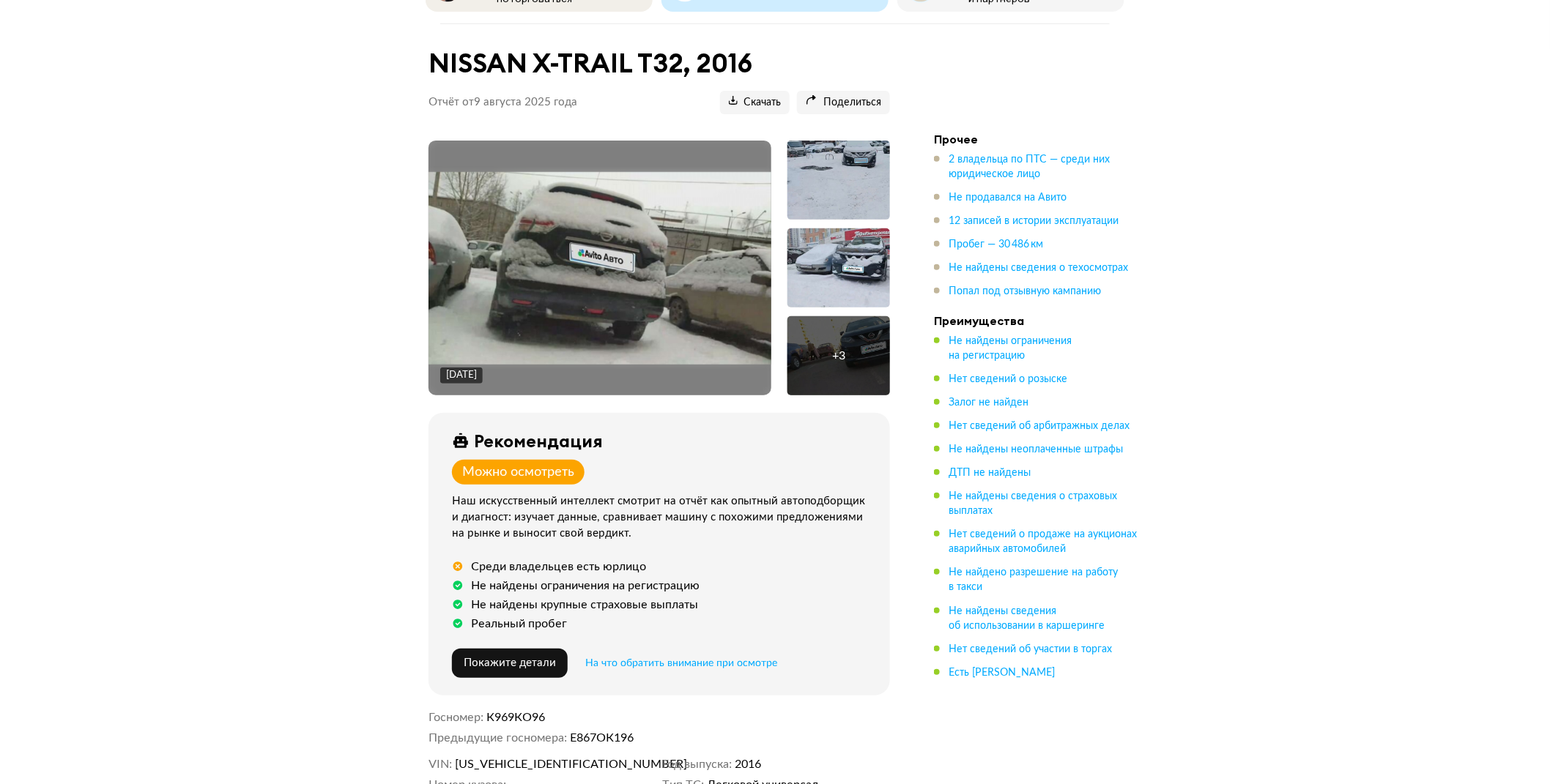
scroll to position [118, 0]
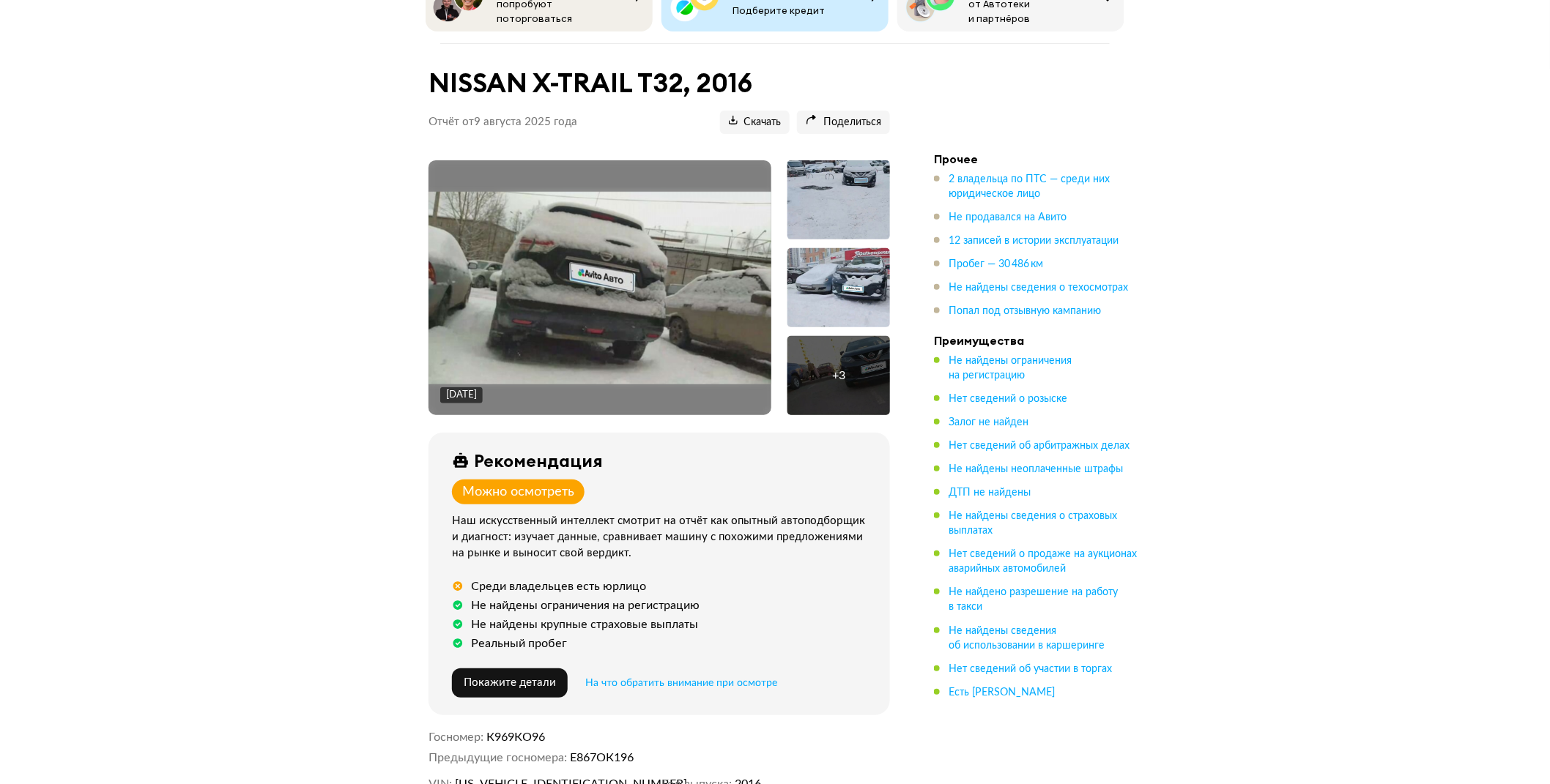
click at [846, 306] on div at bounding box center [839, 287] width 103 height 79
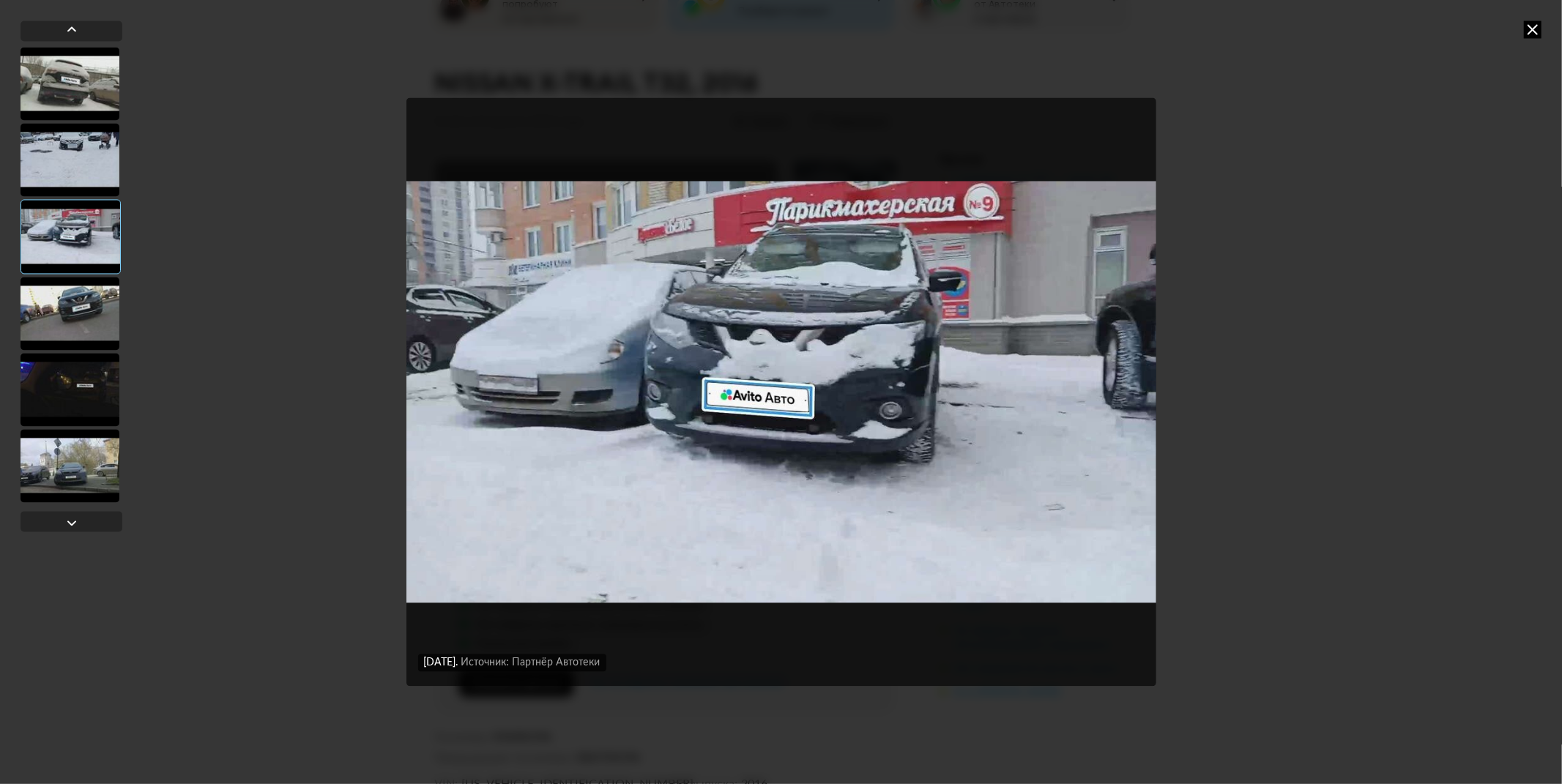
click at [80, 303] on div at bounding box center [70, 313] width 99 height 73
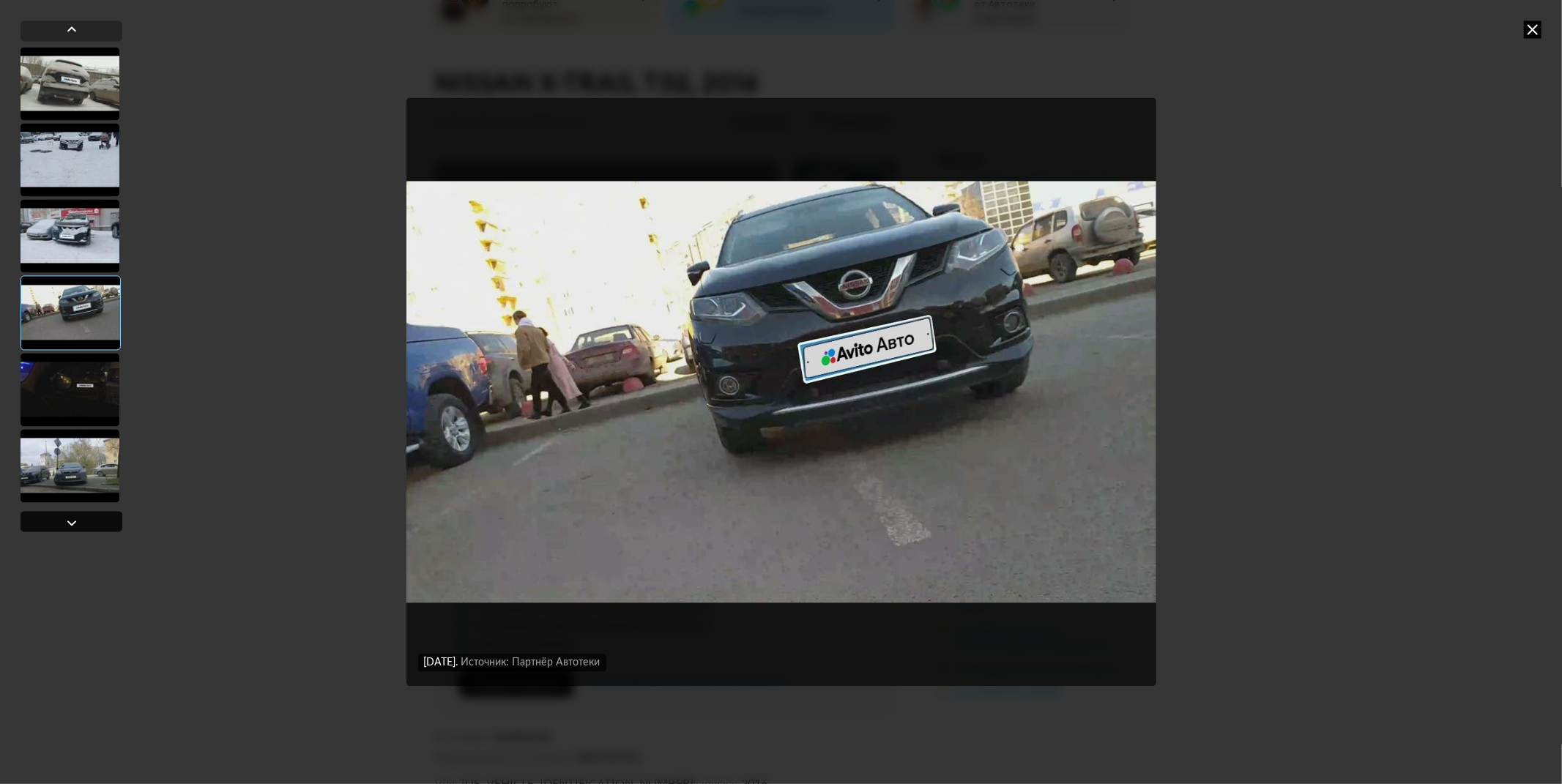
click at [89, 511] on div at bounding box center [71, 521] width 102 height 21
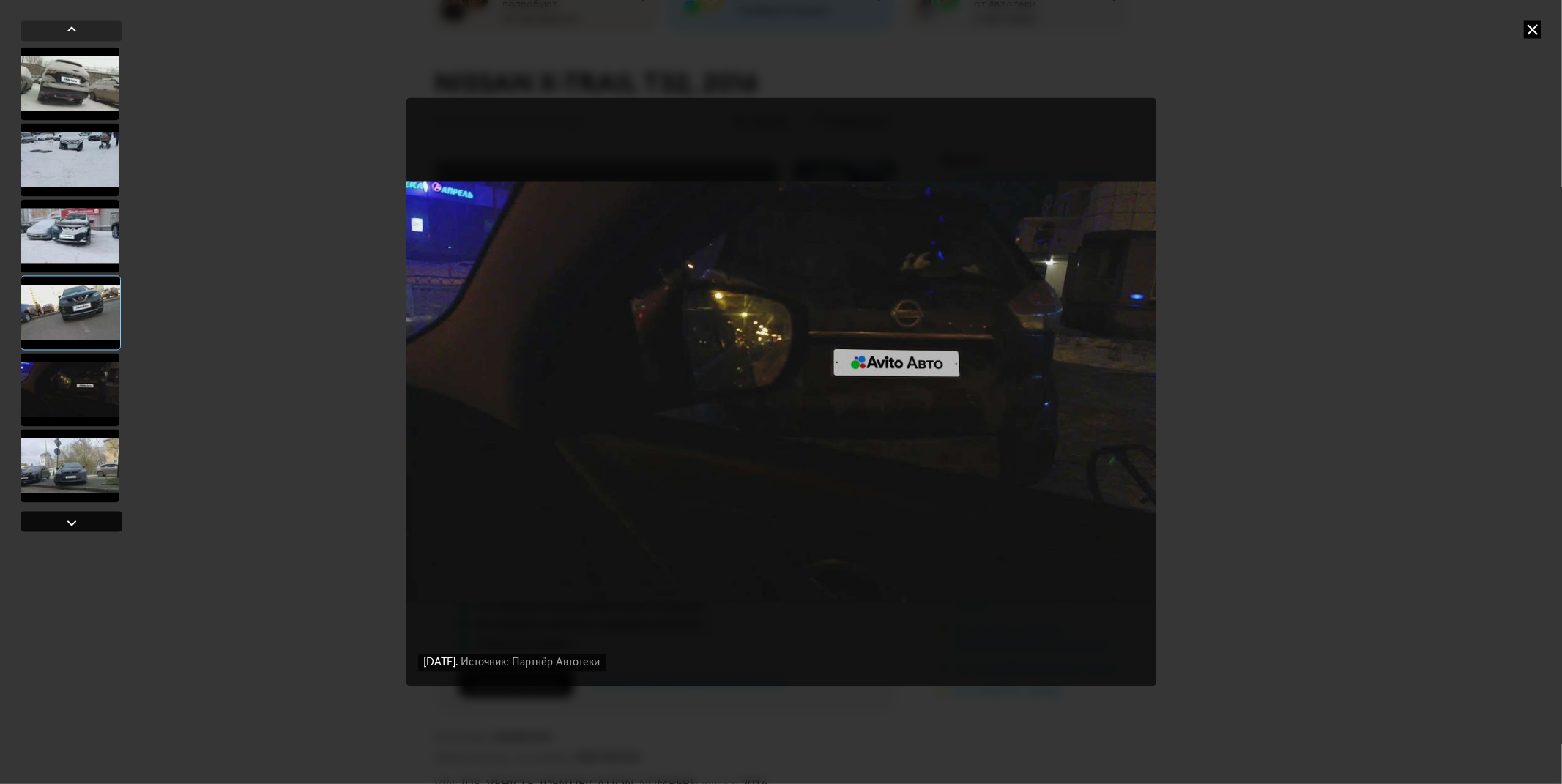
click at [89, 511] on div at bounding box center [71, 521] width 102 height 21
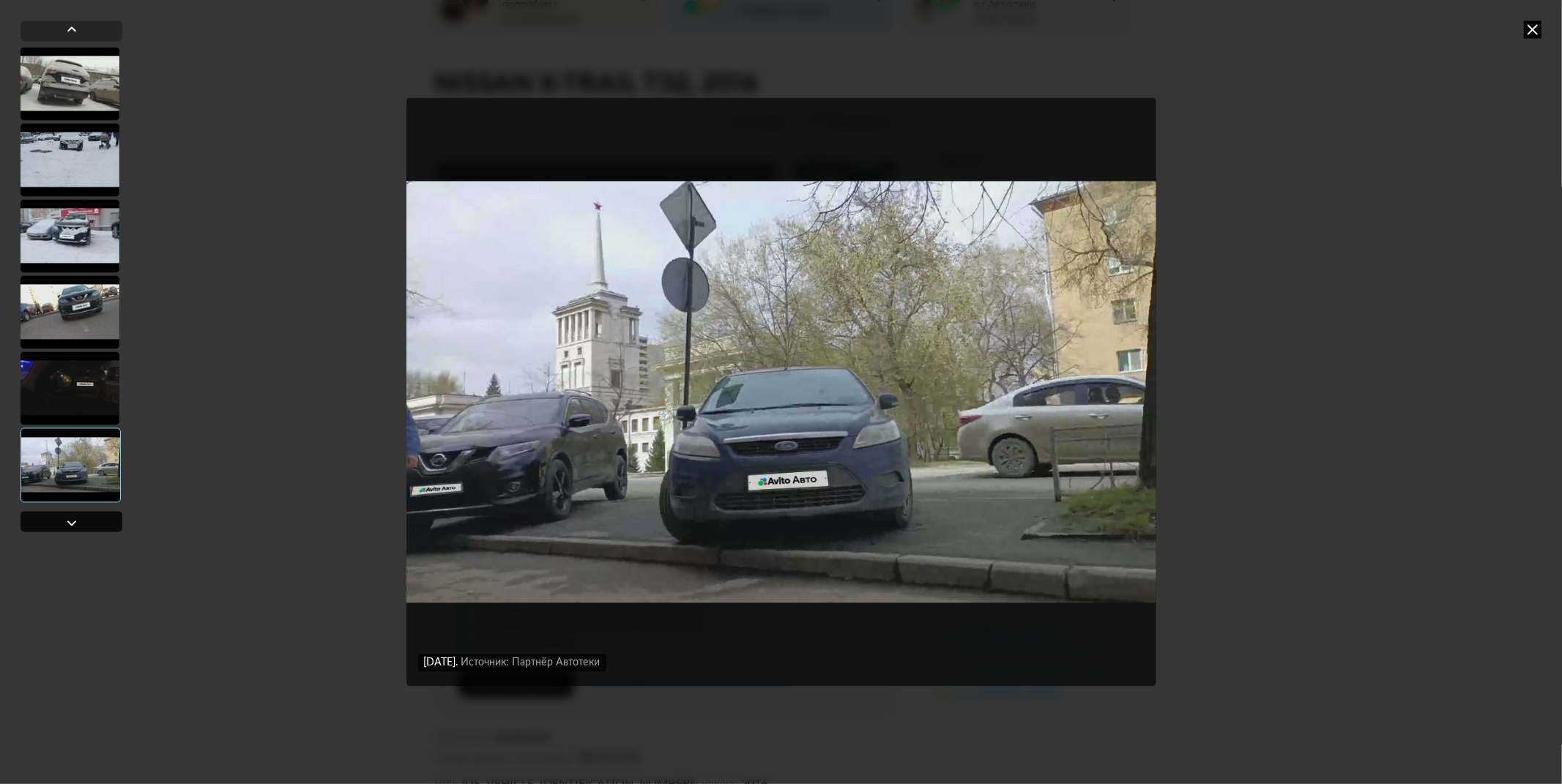
click at [89, 511] on div at bounding box center [71, 521] width 102 height 21
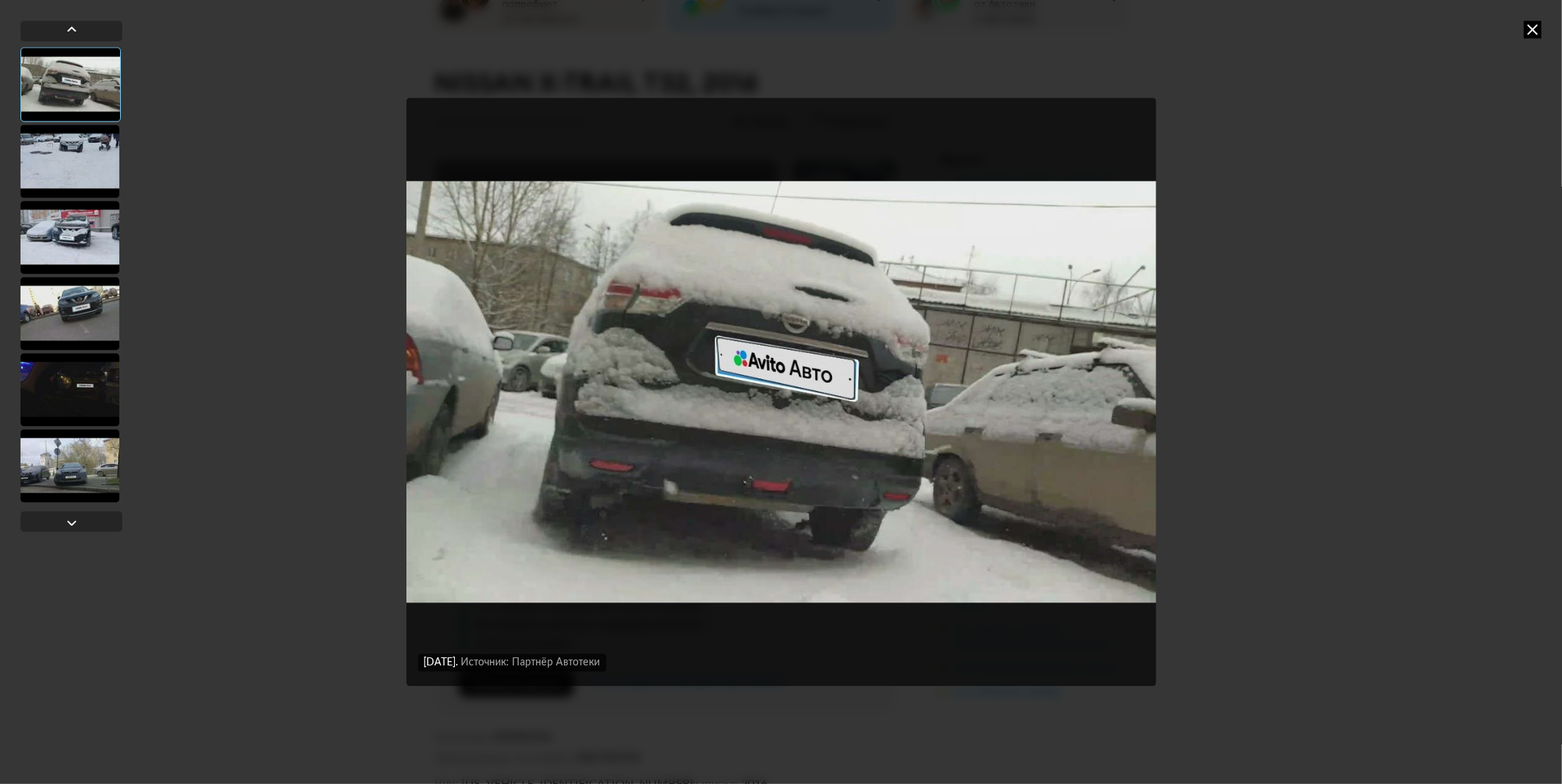
click at [76, 77] on div at bounding box center [70, 84] width 100 height 75
click at [93, 313] on div at bounding box center [70, 313] width 99 height 73
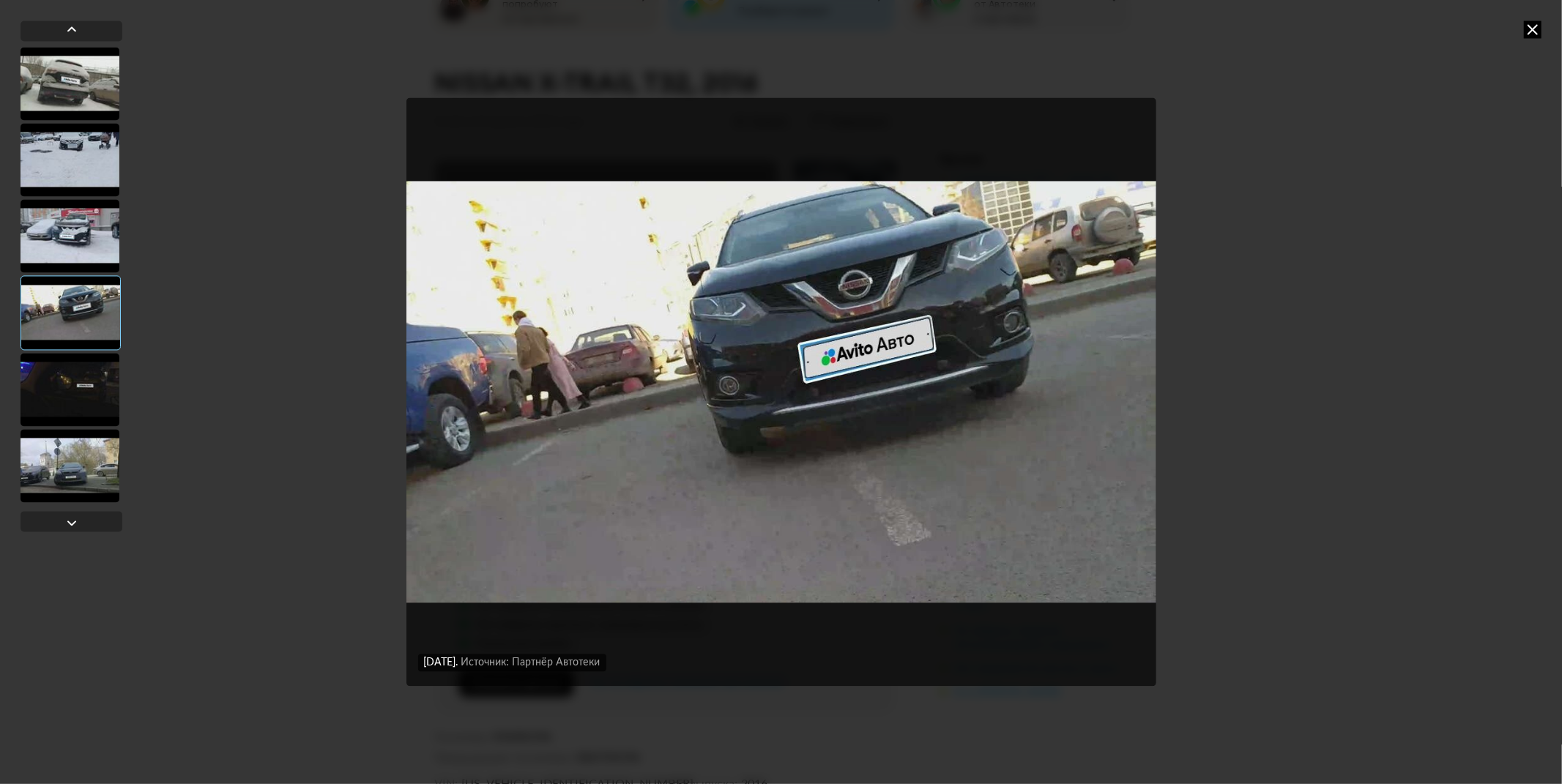
click at [1530, 38] on div "[DATE] Источник: Партнёр Автотеки [DATE] Источник: Партнёр Автотеки [DATE] Исто…" at bounding box center [781, 392] width 1562 height 784
click at [1530, 35] on icon at bounding box center [1531, 29] width 17 height 17
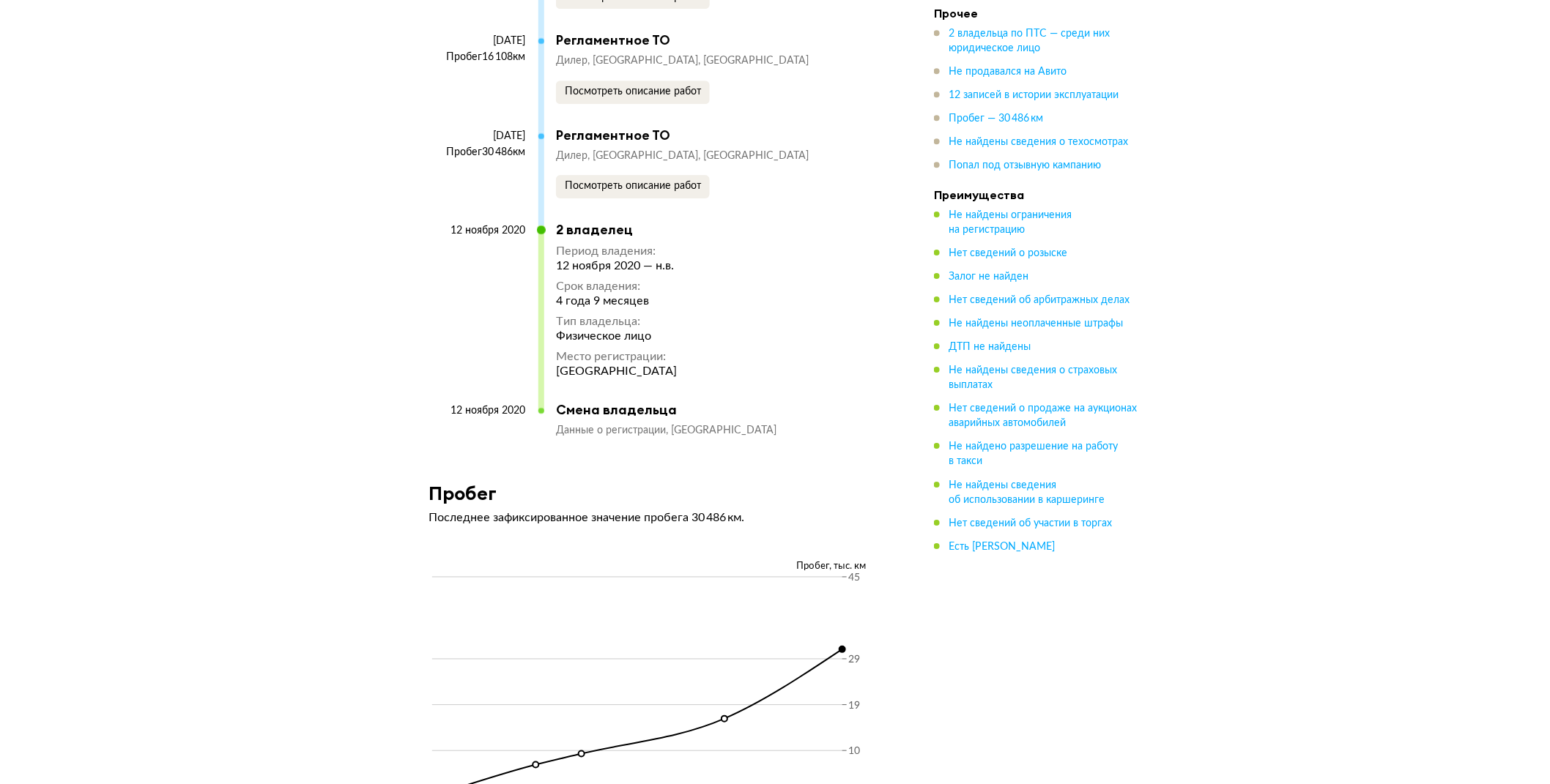
scroll to position [4228, 0]
